Goal: Check status: Check status

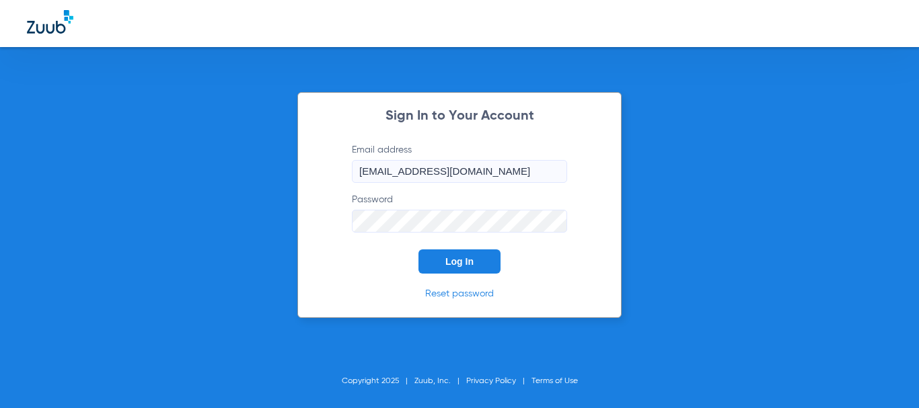
click at [450, 259] on span "Log In" at bounding box center [459, 261] width 28 height 11
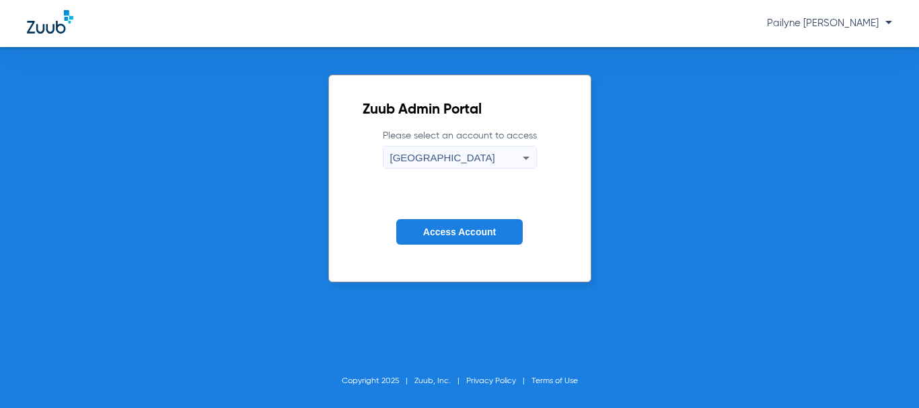
drag, startPoint x: 466, startPoint y: 244, endPoint x: 466, endPoint y: 236, distance: 8.1
click at [466, 241] on button "Access Account" at bounding box center [459, 232] width 126 height 26
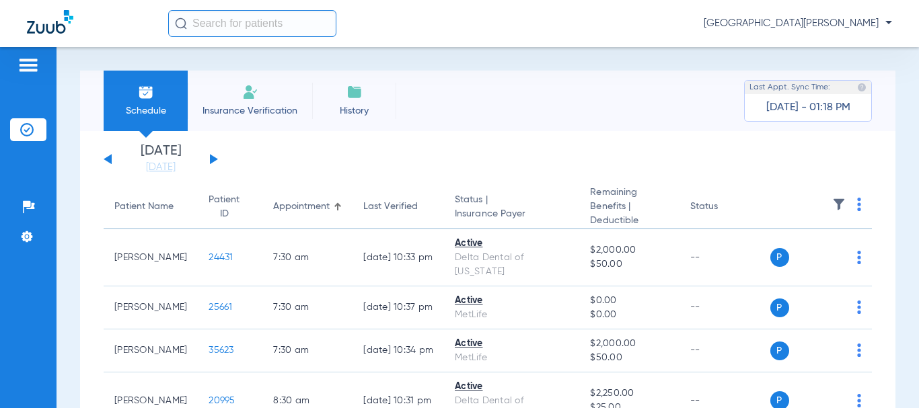
click at [213, 154] on div "[DATE] [DATE] [DATE] [DATE] [DATE] [DATE] [DATE] [DATE] [DATE] [DATE] [DATE] [D…" at bounding box center [161, 160] width 114 height 30
click at [211, 158] on button at bounding box center [214, 159] width 8 height 10
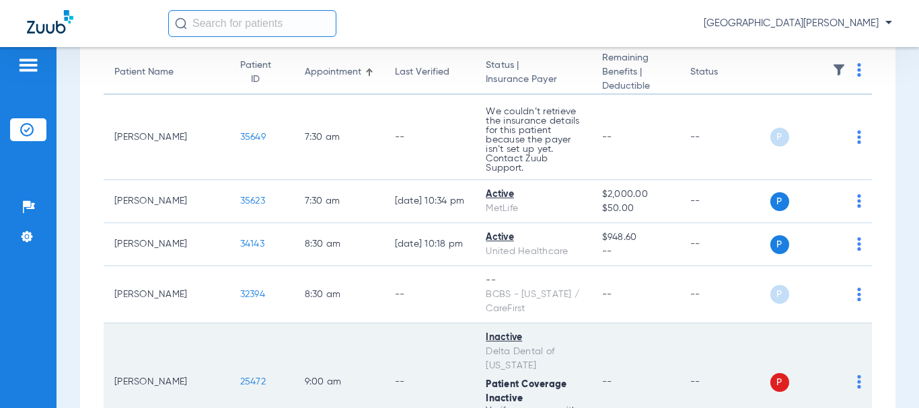
scroll to position [202, 0]
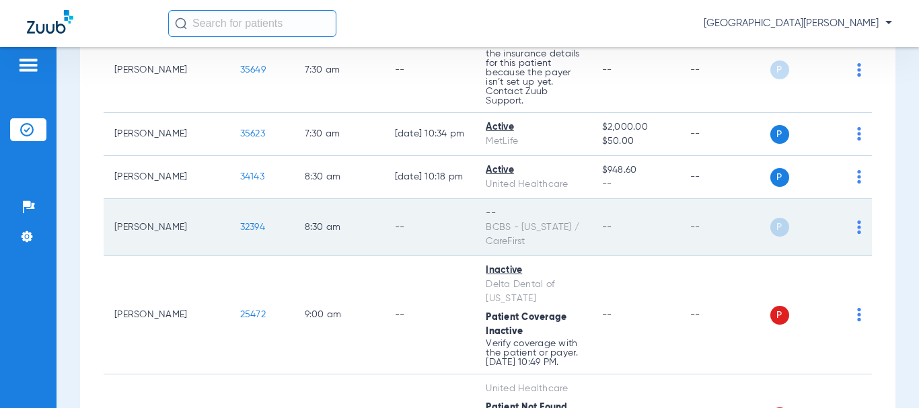
click at [240, 223] on span "32394" at bounding box center [252, 227] width 25 height 9
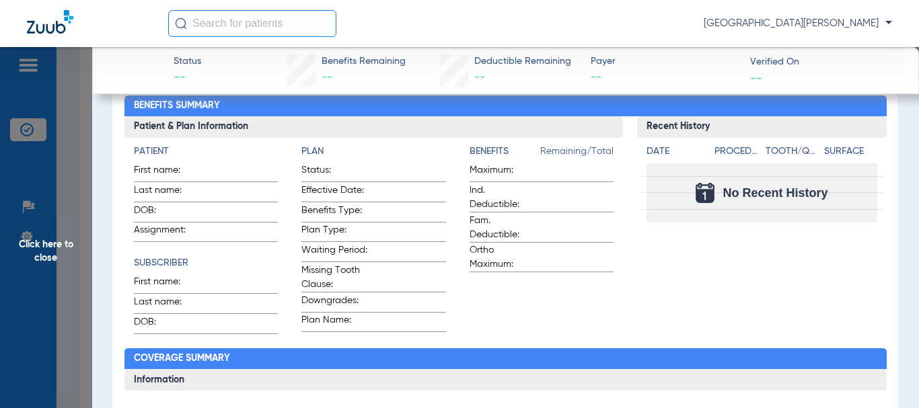
scroll to position [0, 0]
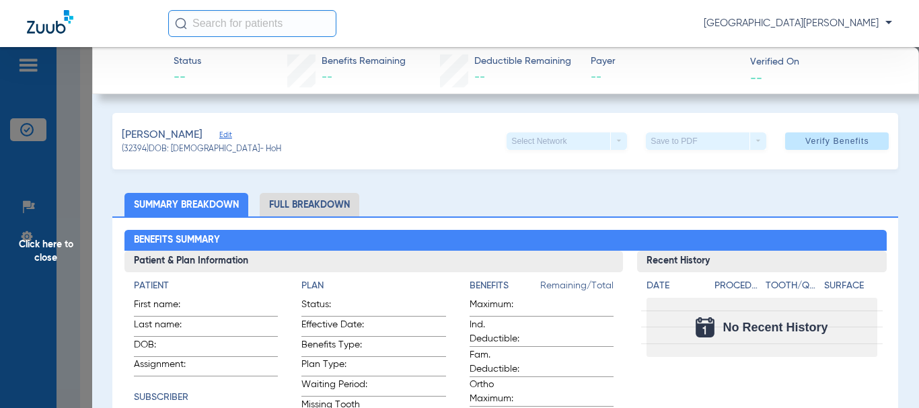
click at [271, 202] on li "Full Breakdown" at bounding box center [310, 205] width 100 height 24
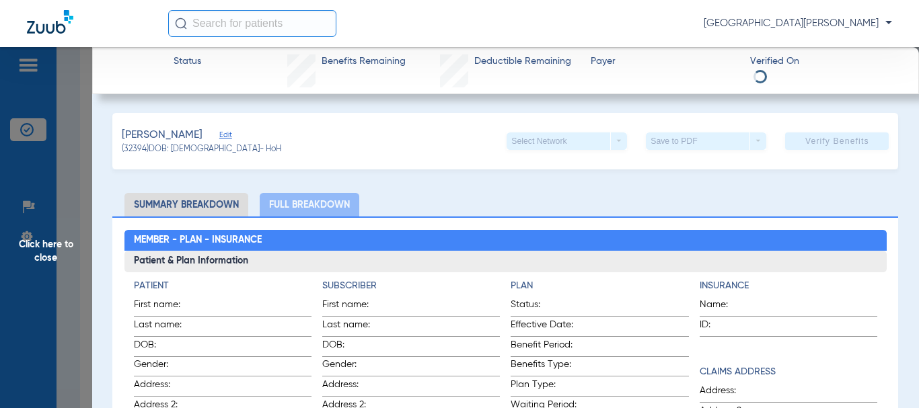
click at [221, 133] on span "Edit" at bounding box center [225, 137] width 12 height 13
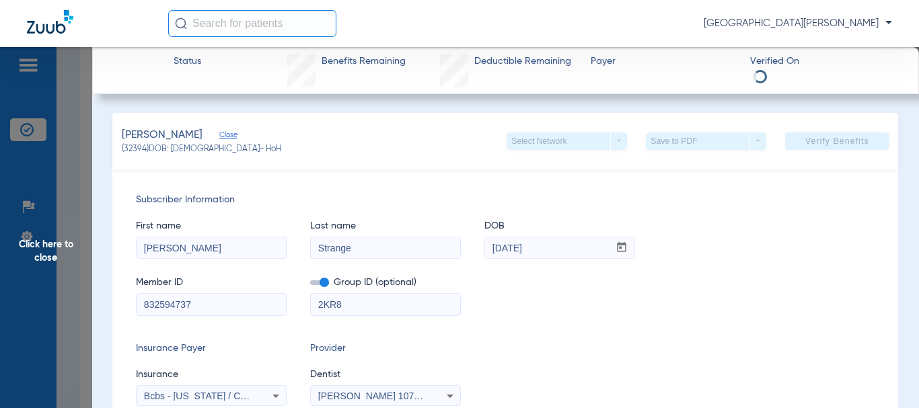
click at [34, 244] on span "Click here to close" at bounding box center [46, 251] width 92 height 408
